Goal: Book appointment/travel/reservation

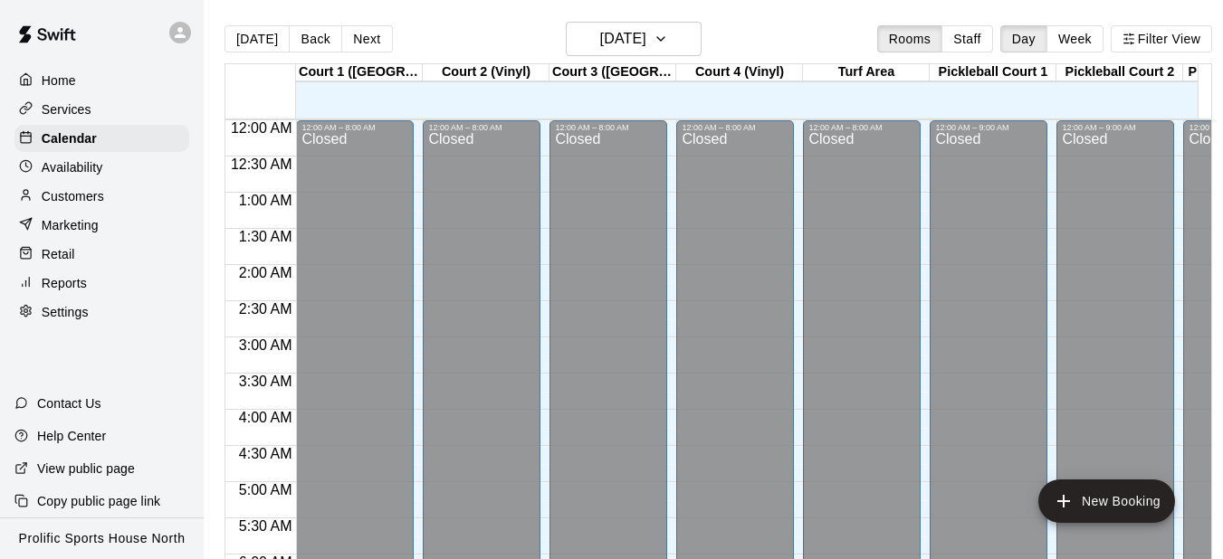
click at [186, 36] on icon at bounding box center [180, 32] width 16 height 16
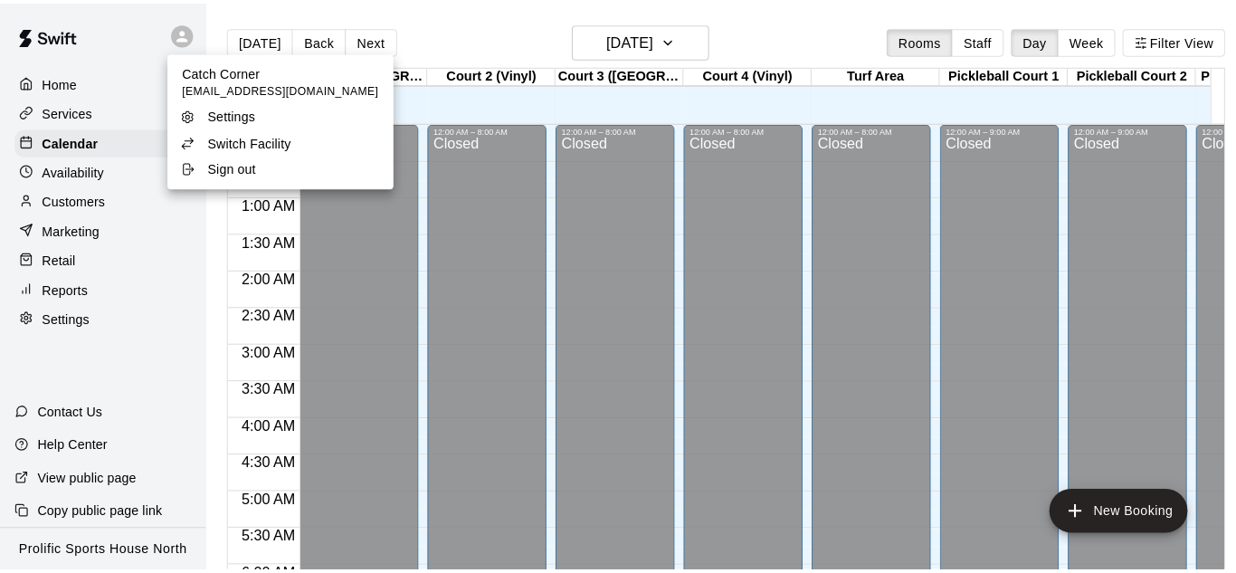
scroll to position [1096, 0]
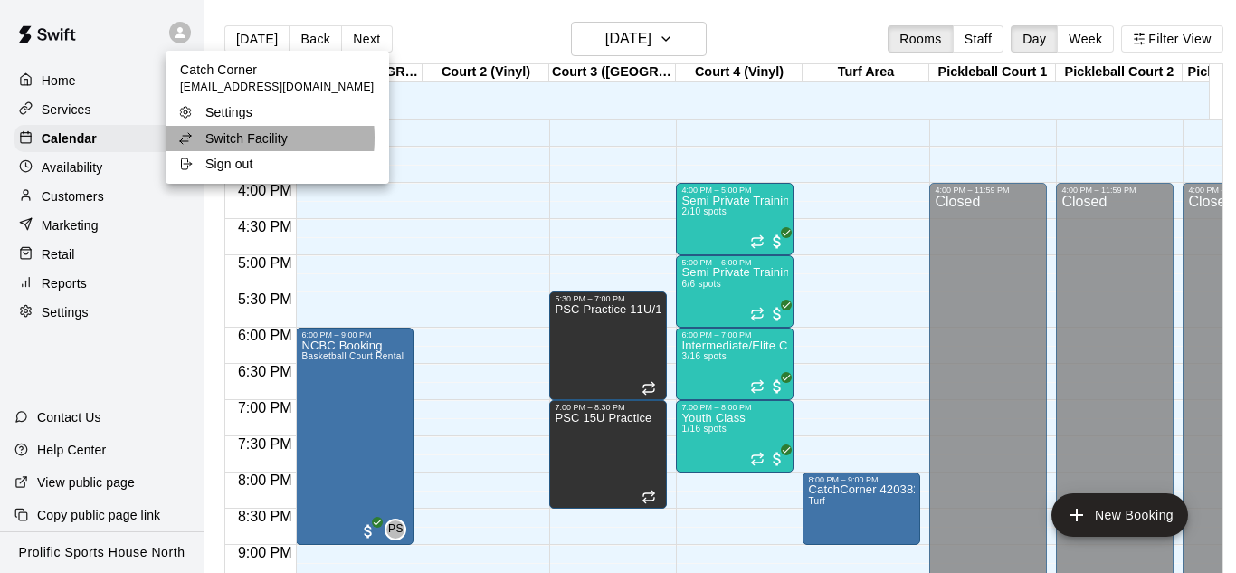
click at [231, 139] on p "Switch Facility" at bounding box center [246, 138] width 82 height 18
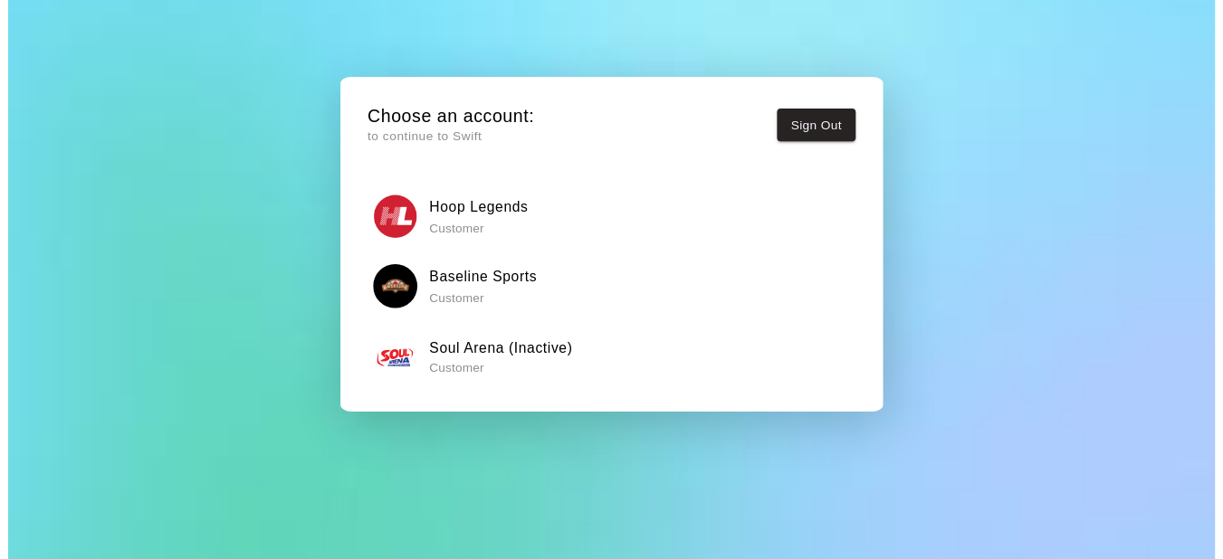
scroll to position [138, 0]
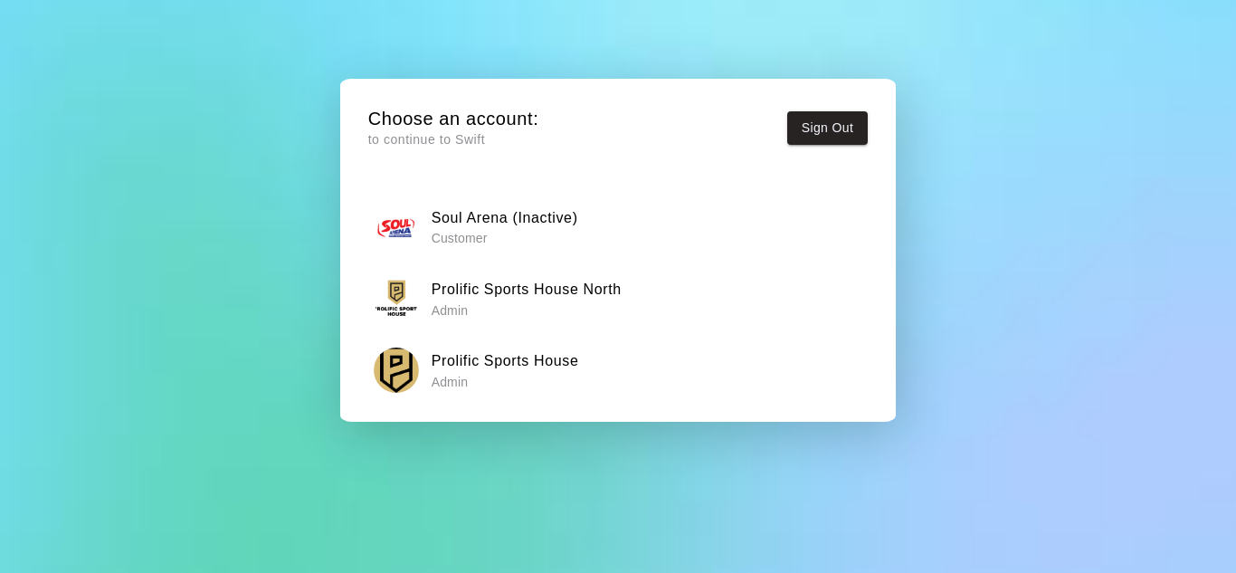
click at [579, 298] on h6 "Prolific Sports House North" at bounding box center [527, 290] width 190 height 24
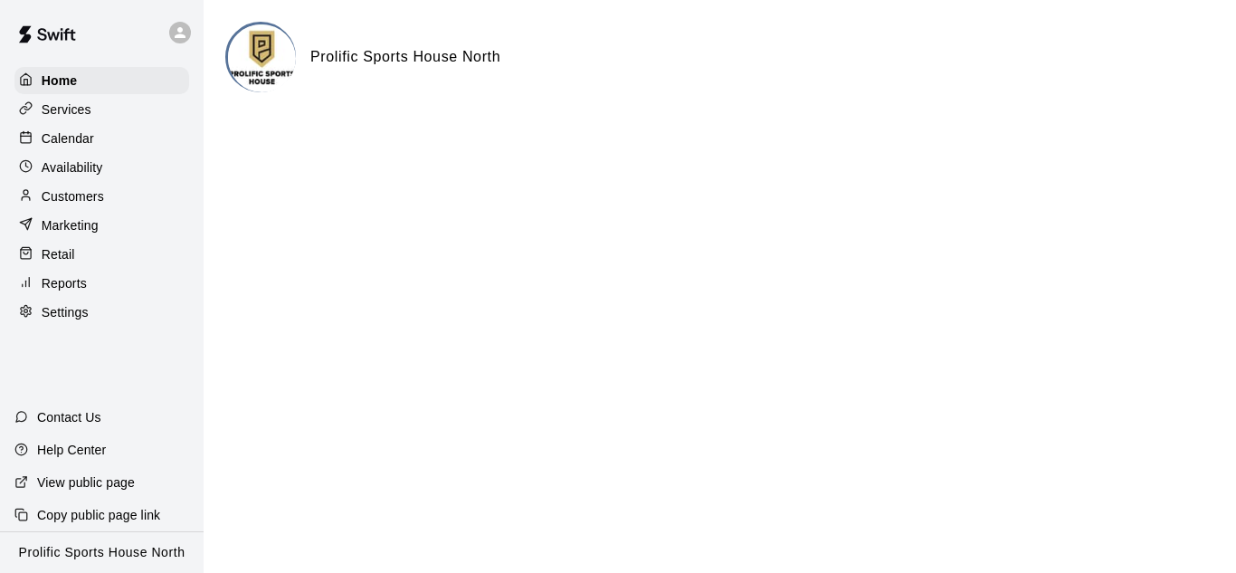
click at [115, 143] on div "Calendar" at bounding box center [101, 138] width 175 height 27
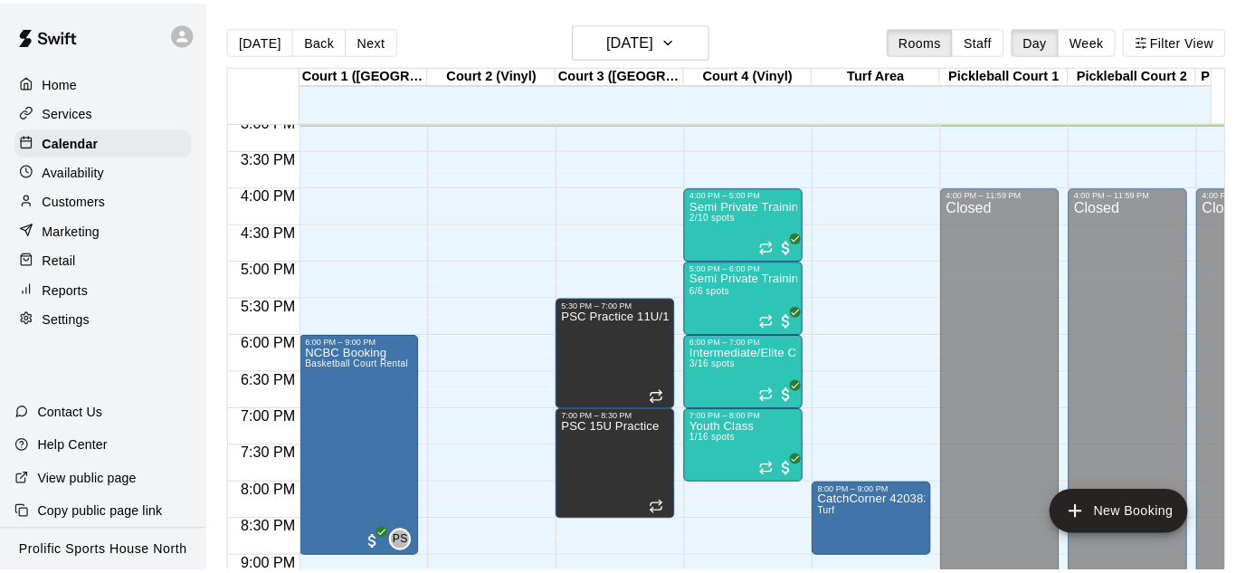
scroll to position [1187, 0]
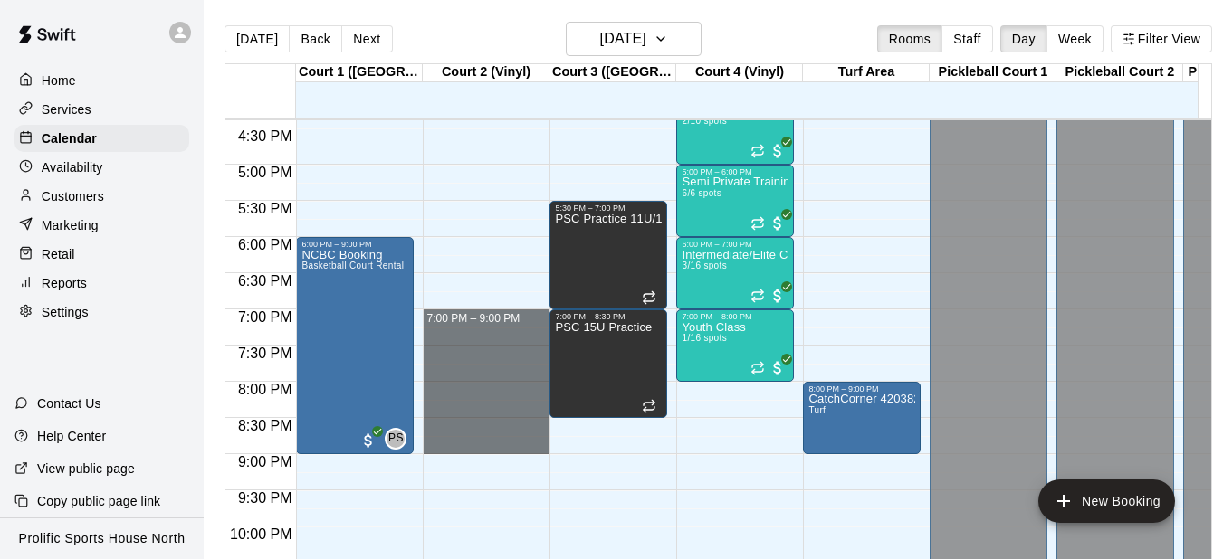
drag, startPoint x: 489, startPoint y: 326, endPoint x: 489, endPoint y: 451, distance: 124.9
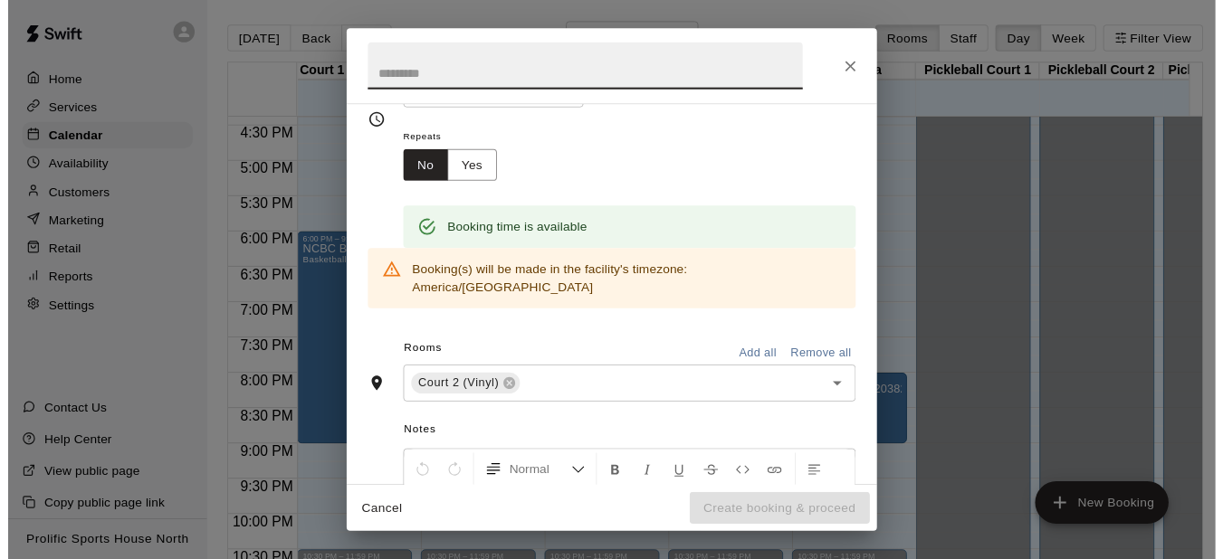
scroll to position [0, 0]
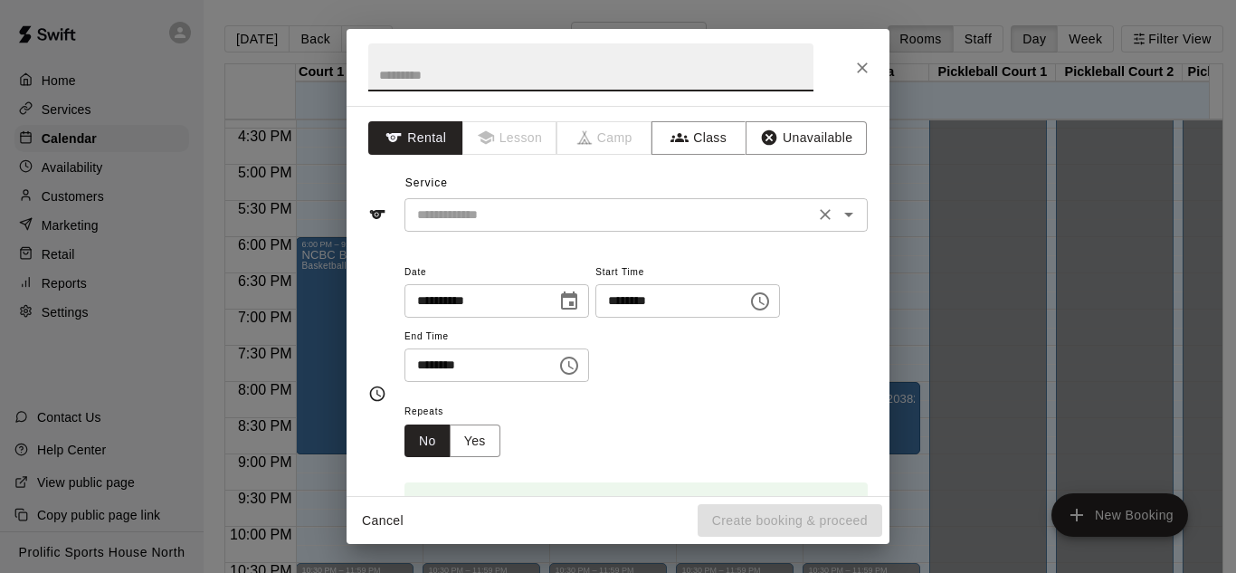
click at [546, 222] on input "text" at bounding box center [609, 215] width 399 height 23
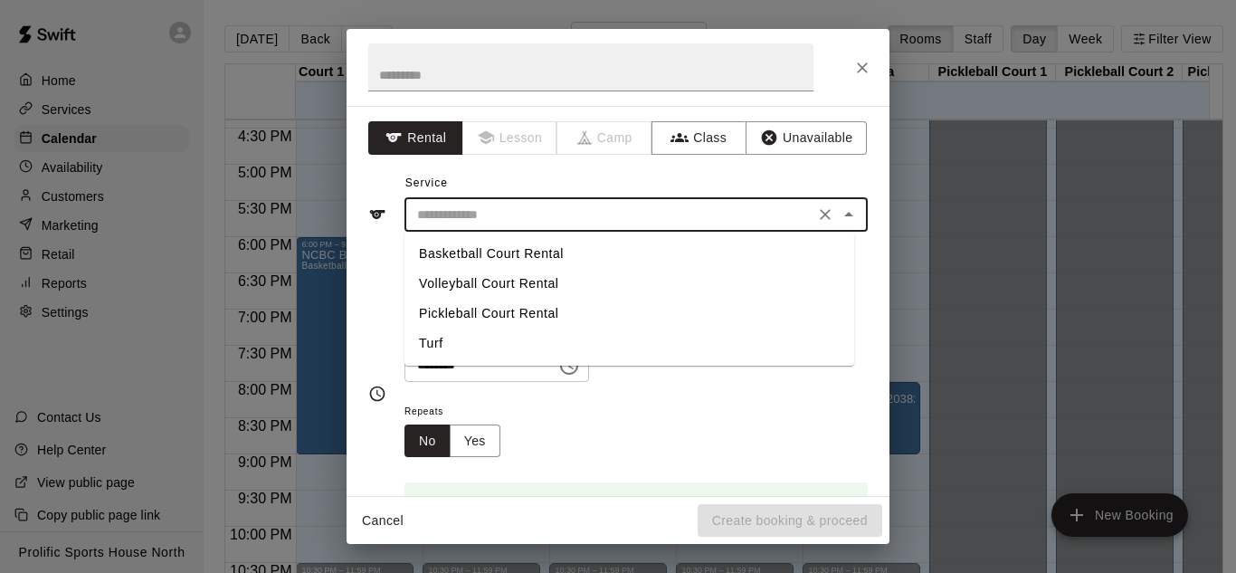
click at [460, 287] on li "Volleyball Court Rental" at bounding box center [630, 284] width 450 height 30
type input "**********"
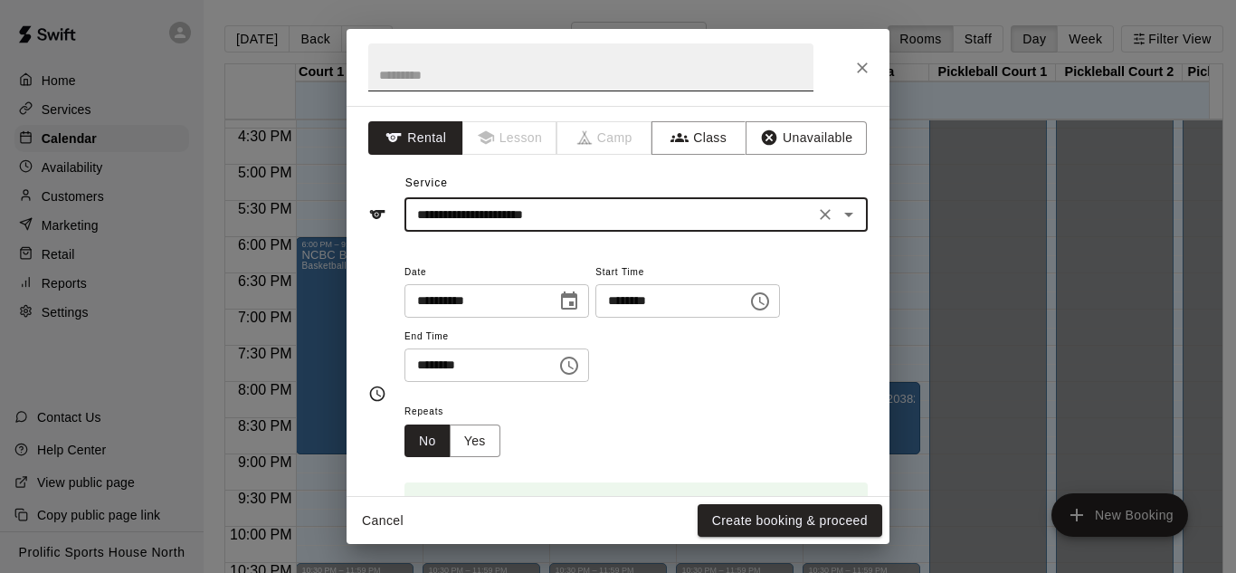
click at [529, 64] on input "text" at bounding box center [590, 67] width 445 height 48
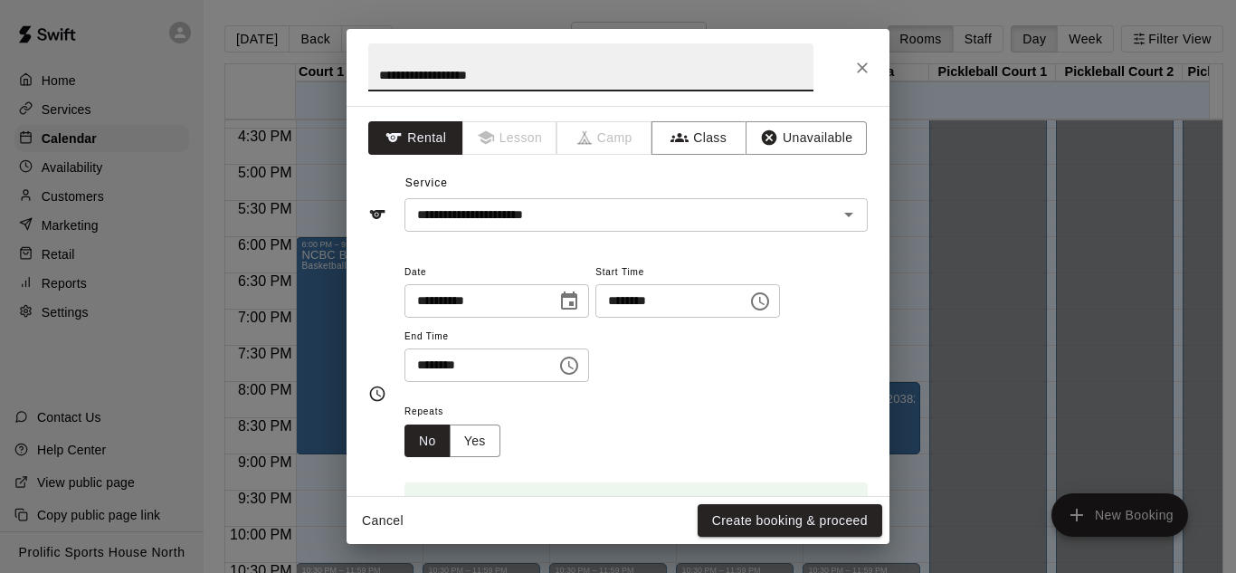
paste input "**********"
type input "**********"
click at [786, 521] on button "Create booking & proceed" at bounding box center [790, 520] width 185 height 33
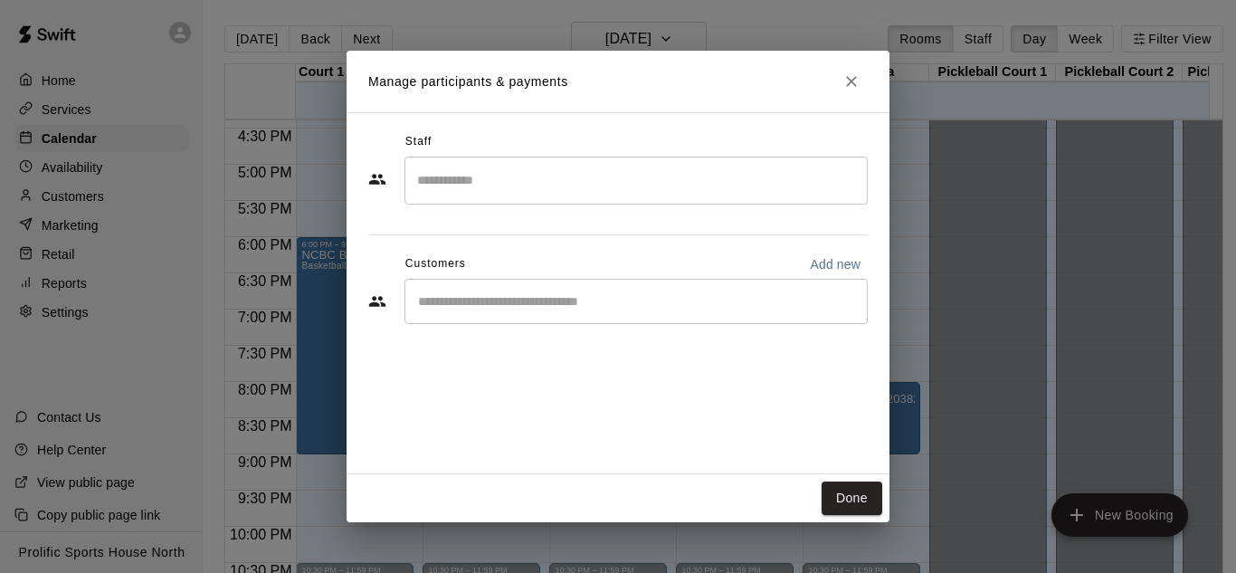
click at [430, 102] on h2 "Manage participants & payments" at bounding box center [618, 82] width 543 height 62
click at [860, 501] on button "Done" at bounding box center [852, 498] width 61 height 33
